Goal: Task Accomplishment & Management: Use online tool/utility

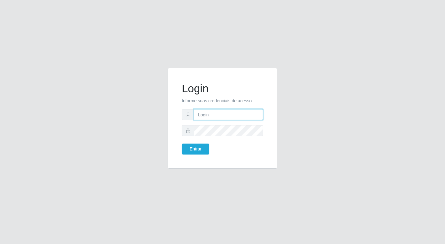
click at [203, 114] on input "text" at bounding box center [228, 114] width 69 height 11
click at [214, 110] on input "text" at bounding box center [228, 114] width 69 height 11
click at [238, 112] on input "text" at bounding box center [228, 114] width 69 height 11
type input "[EMAIL_ADDRESS][DOMAIN_NAME]"
click at [182, 144] on button "Entrar" at bounding box center [196, 149] width 28 height 11
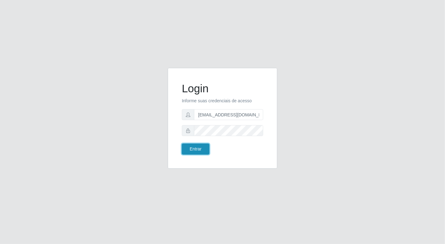
click at [199, 149] on button "Entrar" at bounding box center [196, 149] width 28 height 11
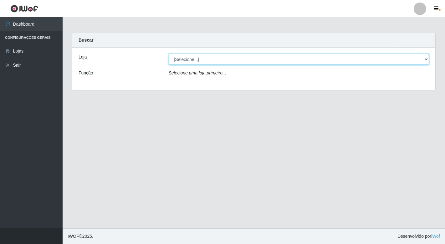
click at [184, 60] on select "[Selecione...] Nordestão - [GEOGRAPHIC_DATA]" at bounding box center [299, 59] width 261 height 11
select select "454"
click at [169, 54] on select "[Selecione...] Nordestão - [GEOGRAPHIC_DATA]" at bounding box center [299, 59] width 261 height 11
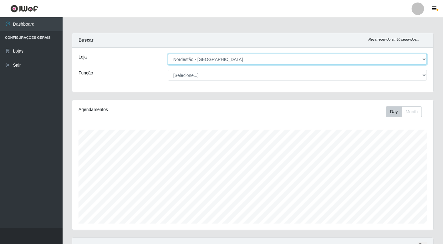
scroll to position [130, 361]
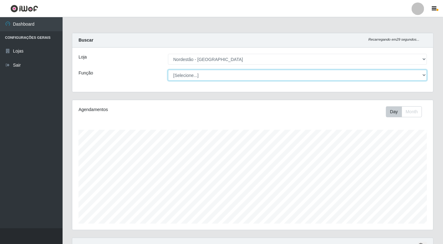
click at [209, 78] on select "[Selecione...] Balconista de Padaria Balconista de Padaria + Balconista de Pada…" at bounding box center [297, 75] width 259 height 11
select select "1"
click at [168, 70] on select "[Selecione...] Balconista de Padaria Balconista de Padaria + Balconista de Pada…" at bounding box center [297, 75] width 259 height 11
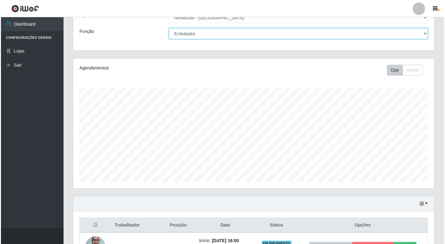
scroll to position [125, 0]
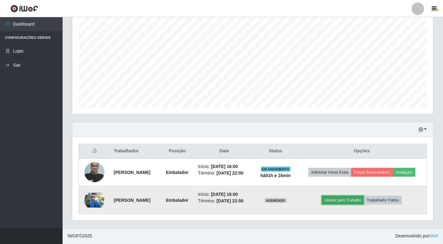
click at [352, 196] on button "Liberar para Trabalho" at bounding box center [343, 200] width 42 height 9
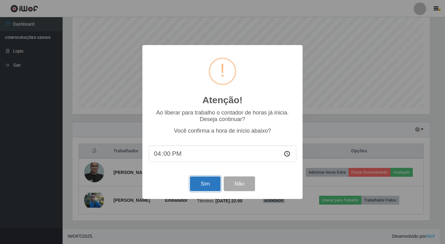
click at [202, 182] on button "Sim" at bounding box center [205, 183] width 30 height 15
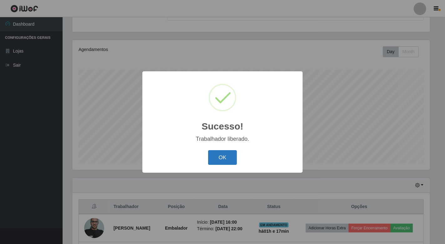
click at [221, 158] on button "OK" at bounding box center [222, 157] width 29 height 15
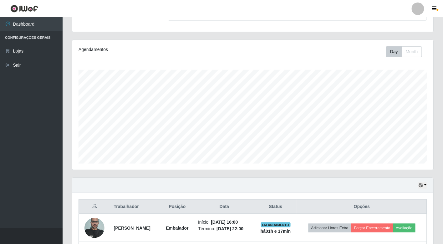
scroll to position [125, 0]
